Goal: Navigation & Orientation: Go to known website

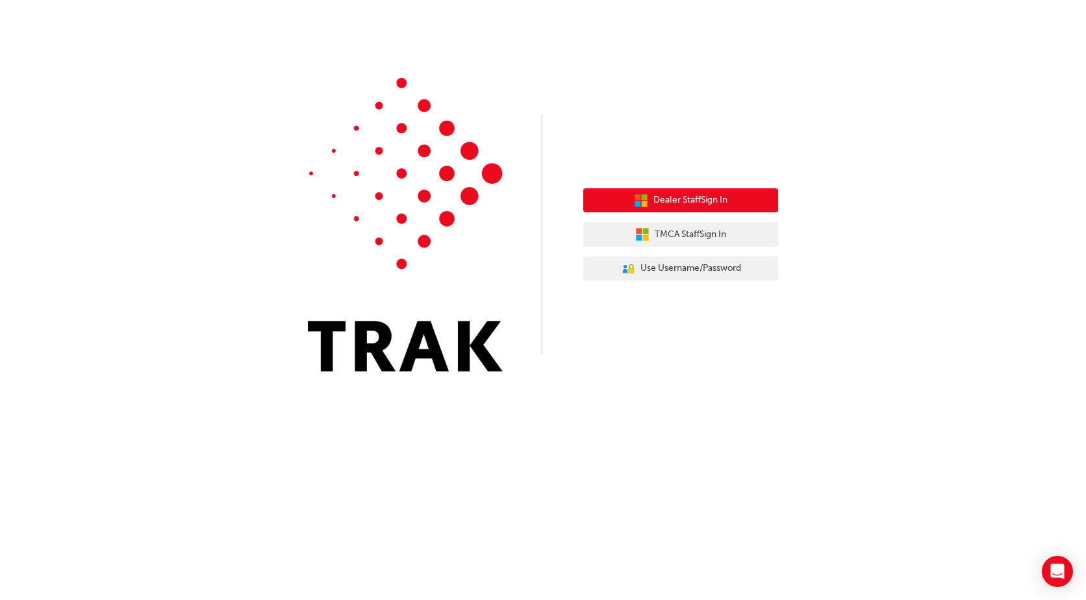
click at [703, 210] on button "Dealer Staff Sign In" at bounding box center [680, 200] width 195 height 25
